Goal: Navigation & Orientation: Find specific page/section

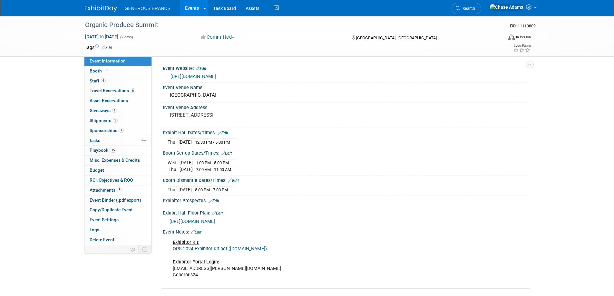
click at [100, 6] on img at bounding box center [101, 8] width 32 height 6
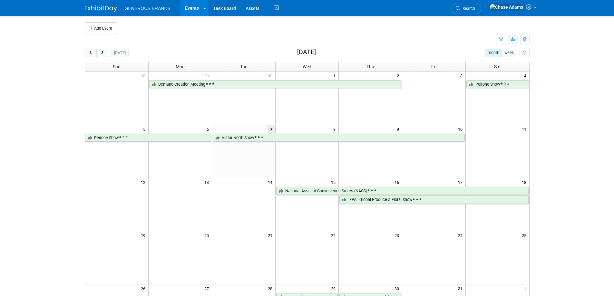
click at [512, 40] on icon "button" at bounding box center [513, 40] width 5 height 4
click at [483, 58] on link "List View" at bounding box center [486, 61] width 54 height 9
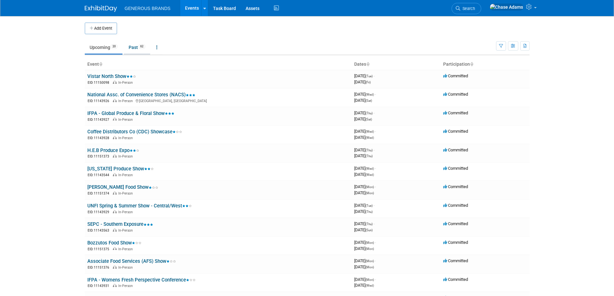
click at [133, 43] on link "Past 62" at bounding box center [137, 47] width 26 height 12
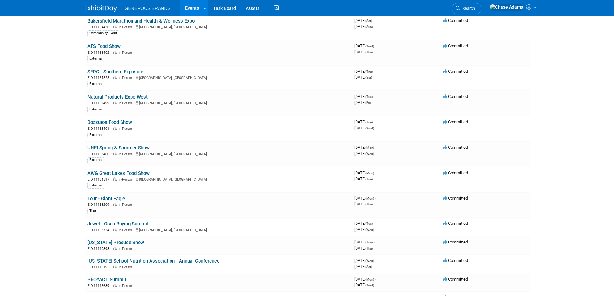
scroll to position [838, 0]
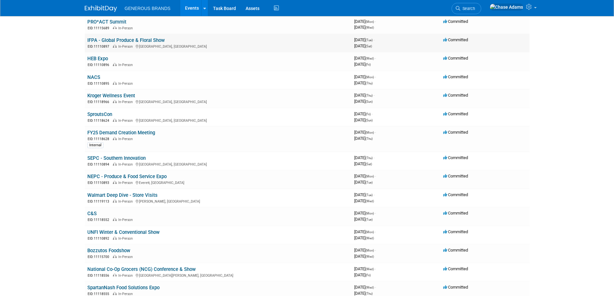
click at [156, 42] on link "IFPA - Global Produce & Floral Show" at bounding box center [125, 40] width 77 height 6
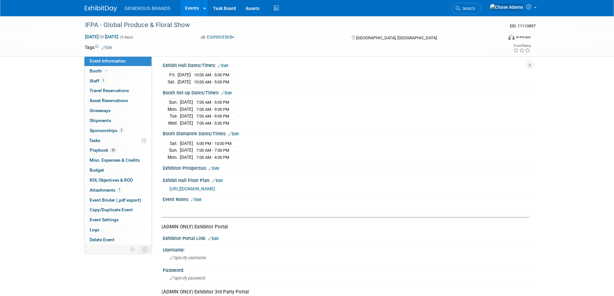
scroll to position [142, 0]
